Goal: Use online tool/utility: Utilize a website feature to perform a specific function

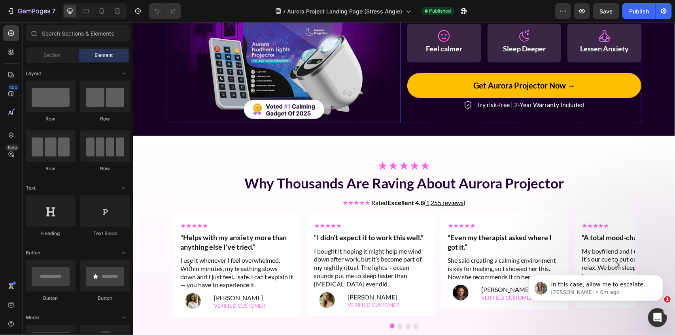
scroll to position [247, 0]
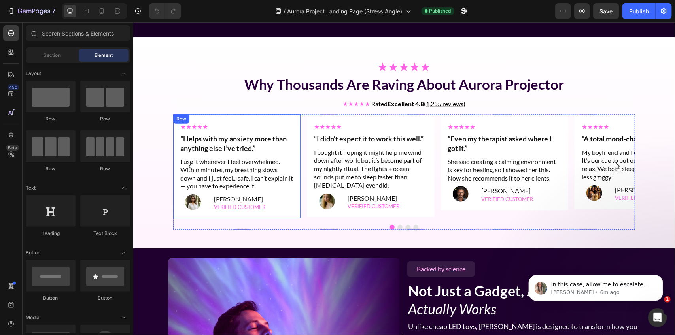
click at [291, 194] on div "★★★★★ Text Block “Helps with my anxiety more than anything else I’ve tried.” He…" at bounding box center [236, 166] width 127 height 104
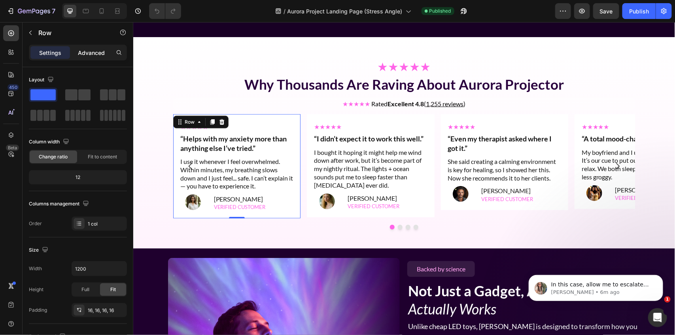
click at [84, 47] on div "Advanced" at bounding box center [92, 52] width 40 height 13
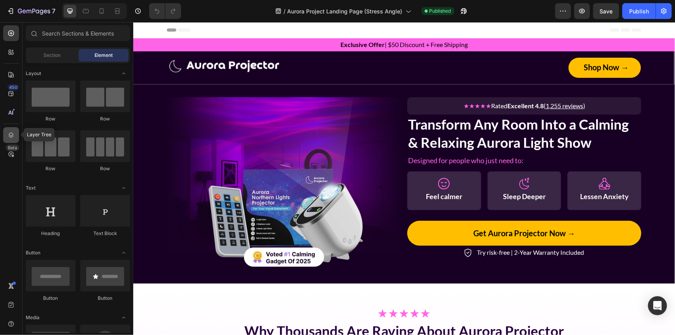
click at [12, 136] on icon at bounding box center [11, 135] width 5 height 6
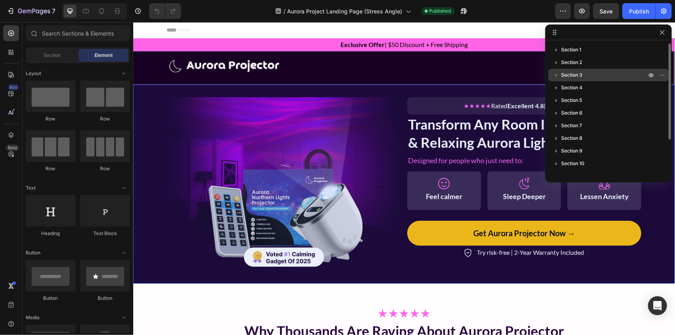
drag, startPoint x: 618, startPoint y: 50, endPoint x: 619, endPoint y: 76, distance: 26.5
click at [619, 76] on div "Section 1 Section 2 Section 3 Section 4 Section 5 Section 6 Section 7 Section 8…" at bounding box center [608, 108] width 126 height 130
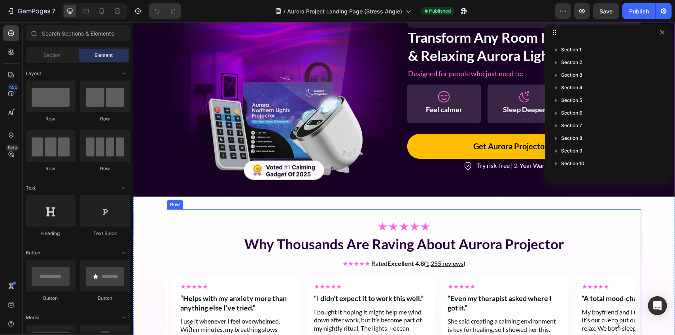
scroll to position [149, 0]
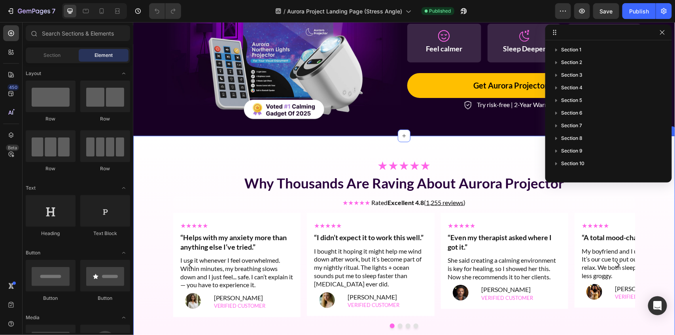
click at [138, 140] on div "★★★★★ Why Thousands Are Raving About Aurora Projector Heading ★★★★★ Rated Excel…" at bounding box center [403, 241] width 541 height 211
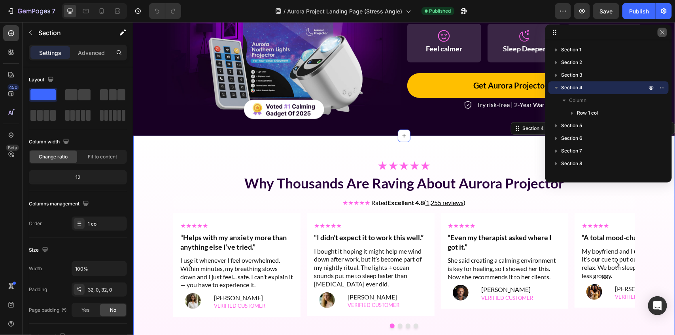
click at [659, 33] on icon "button" at bounding box center [662, 32] width 6 height 6
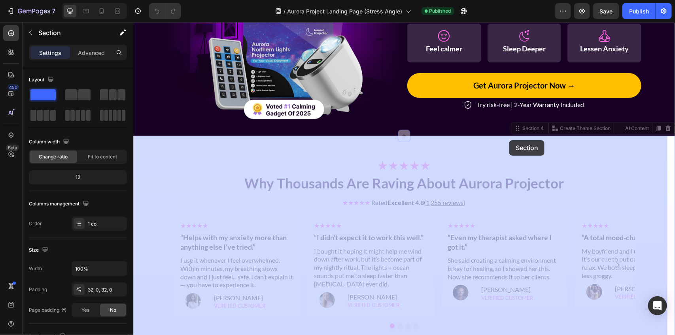
drag, startPoint x: 509, startPoint y: 130, endPoint x: 509, endPoint y: 136, distance: 5.9
